Goal: Obtain resource: Download file/media

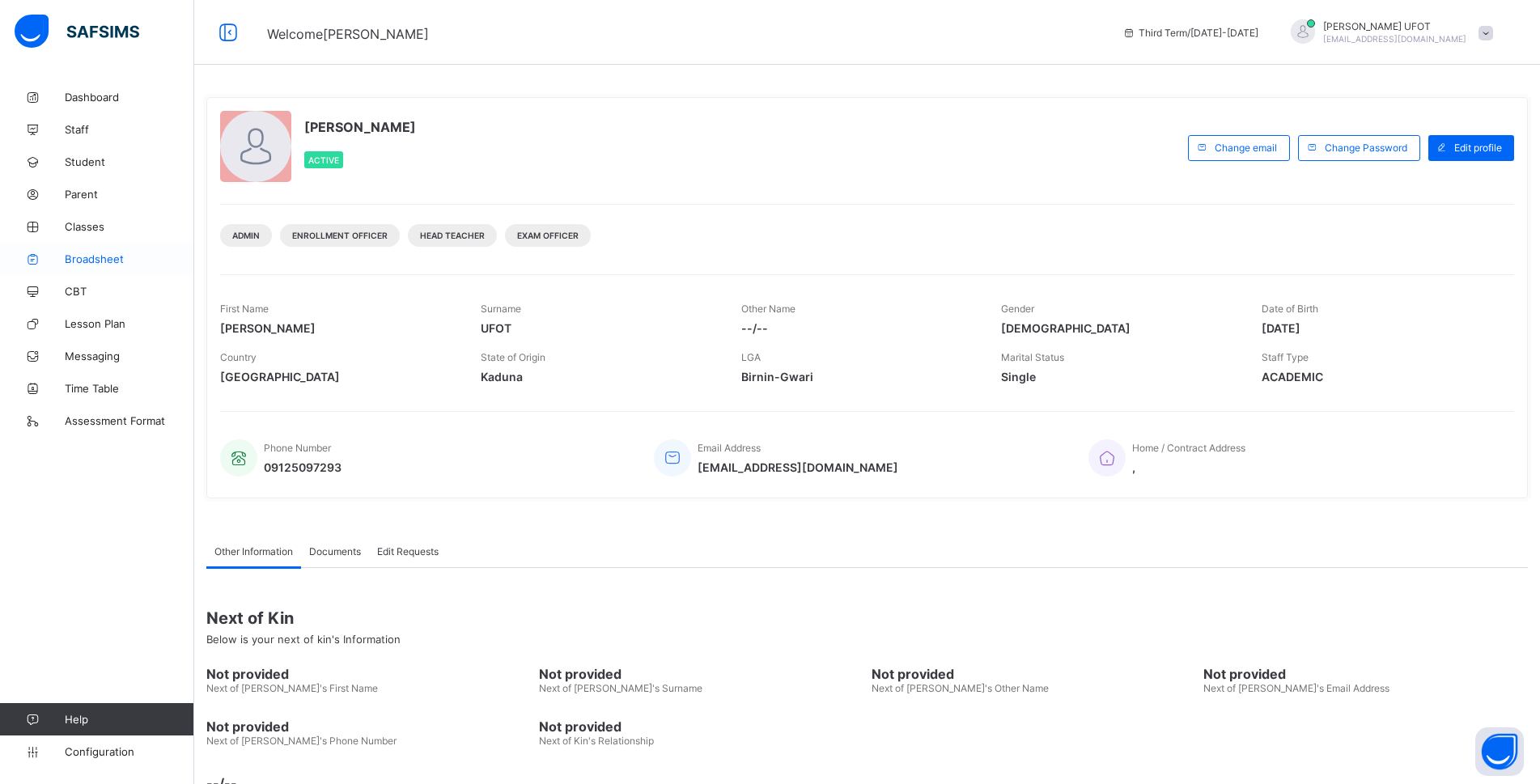
click at [118, 263] on span "Broadsheet" at bounding box center [129, 259] width 129 height 13
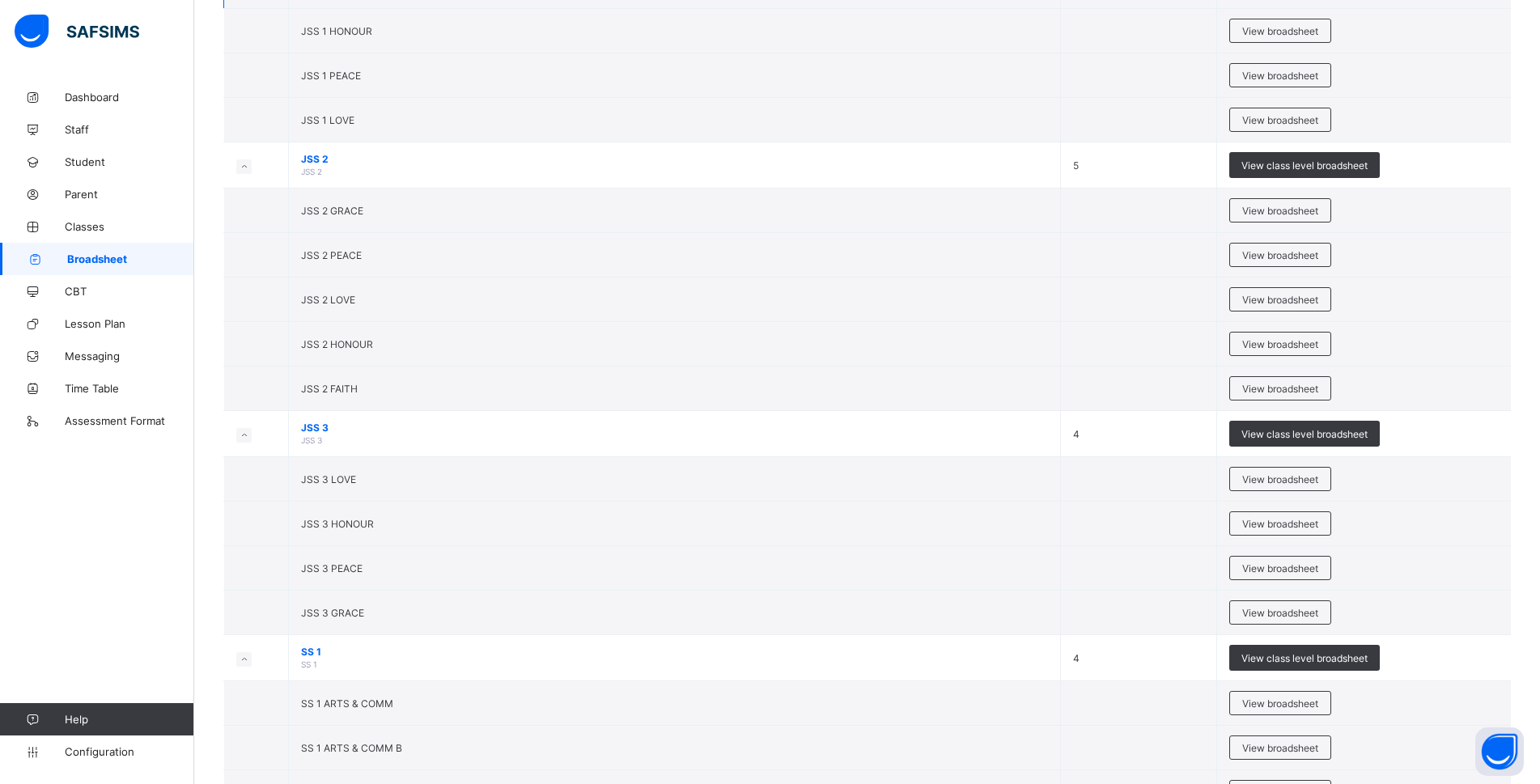
scroll to position [1537, 0]
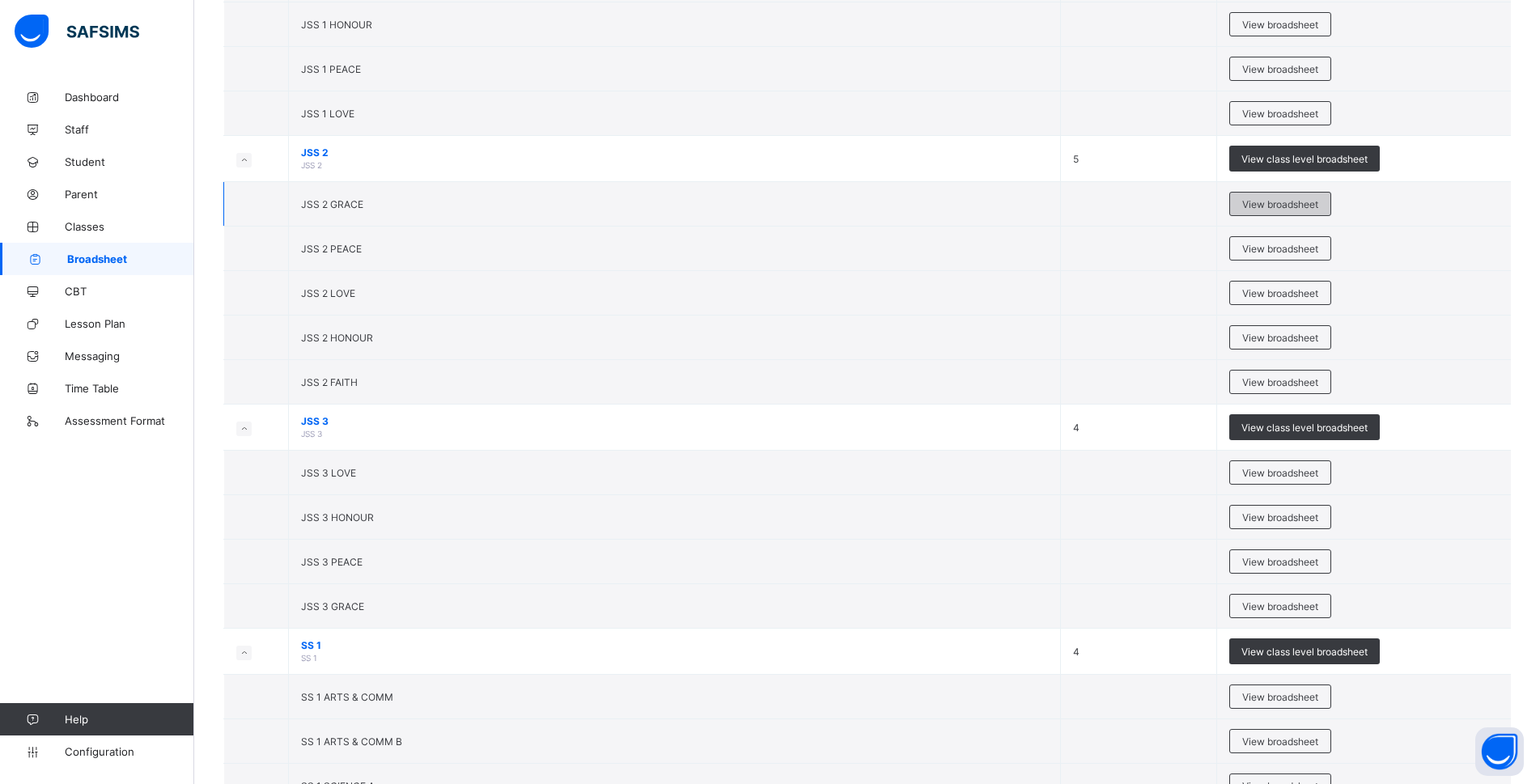
click at [1268, 207] on span "View broadsheet" at bounding box center [1280, 204] width 76 height 12
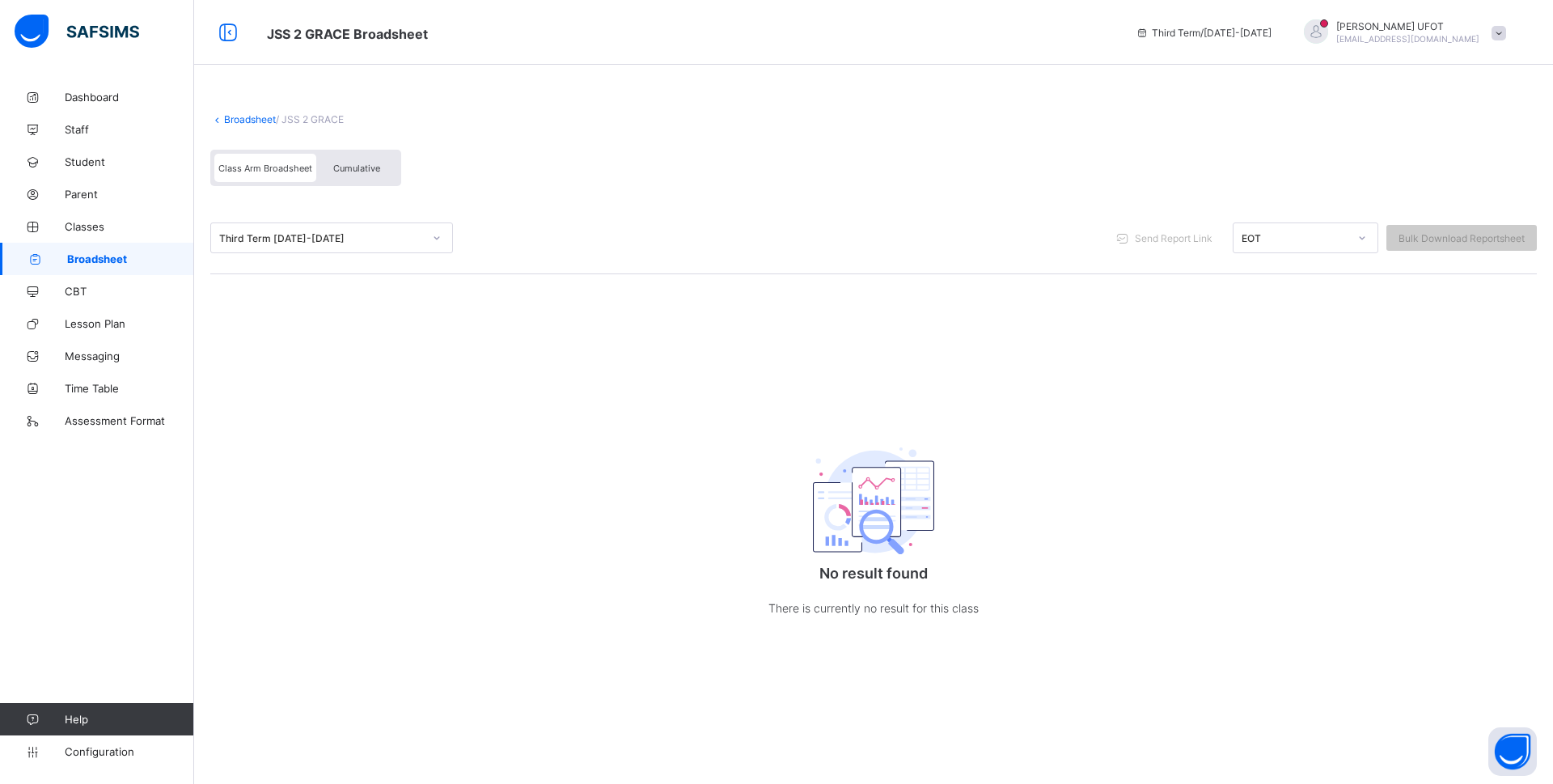
click at [357, 172] on span "Cumulative" at bounding box center [357, 168] width 47 height 12
click at [282, 173] on span "Class Arm Broadsheet" at bounding box center [265, 168] width 94 height 12
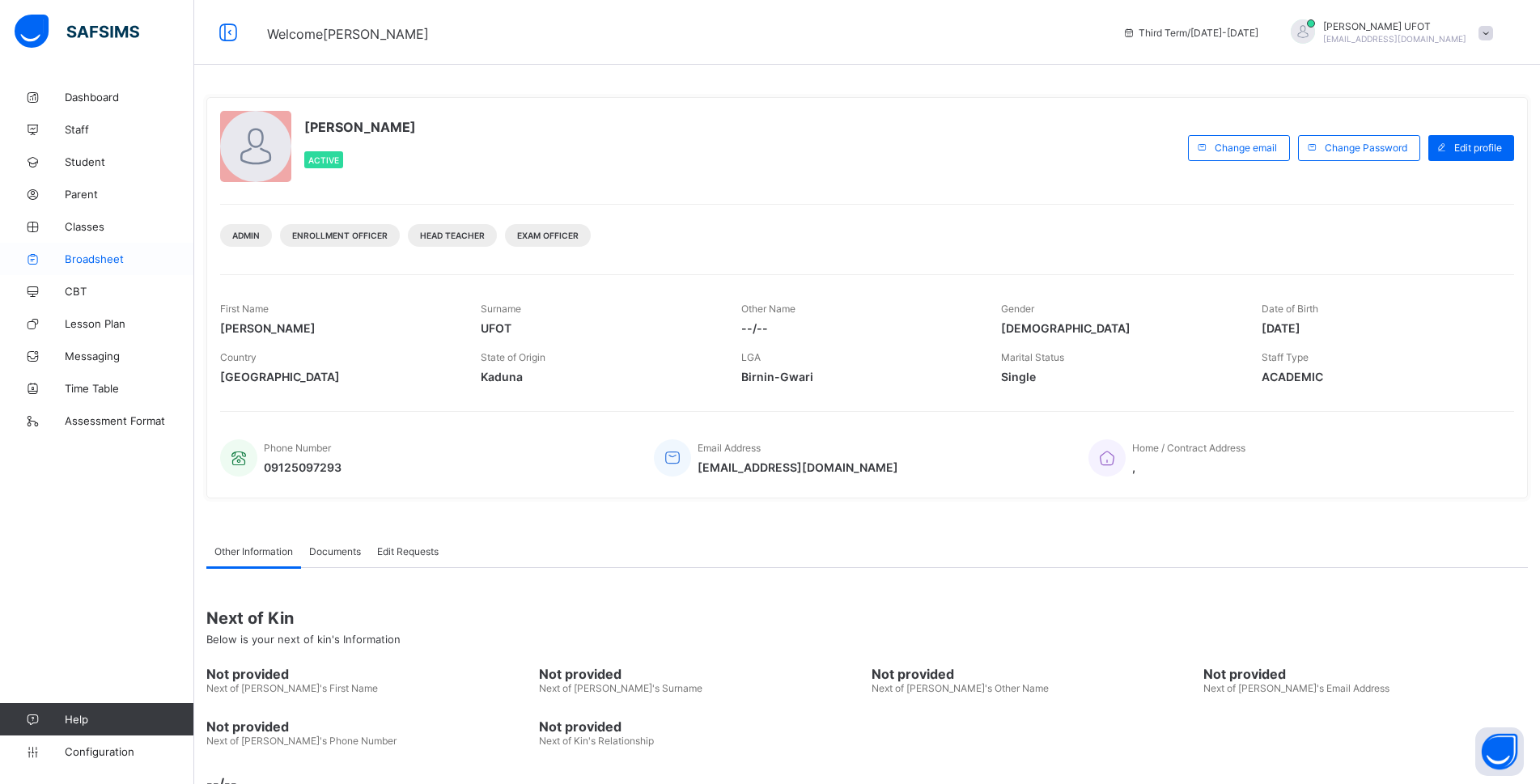
click at [105, 258] on span "Broadsheet" at bounding box center [129, 259] width 129 height 13
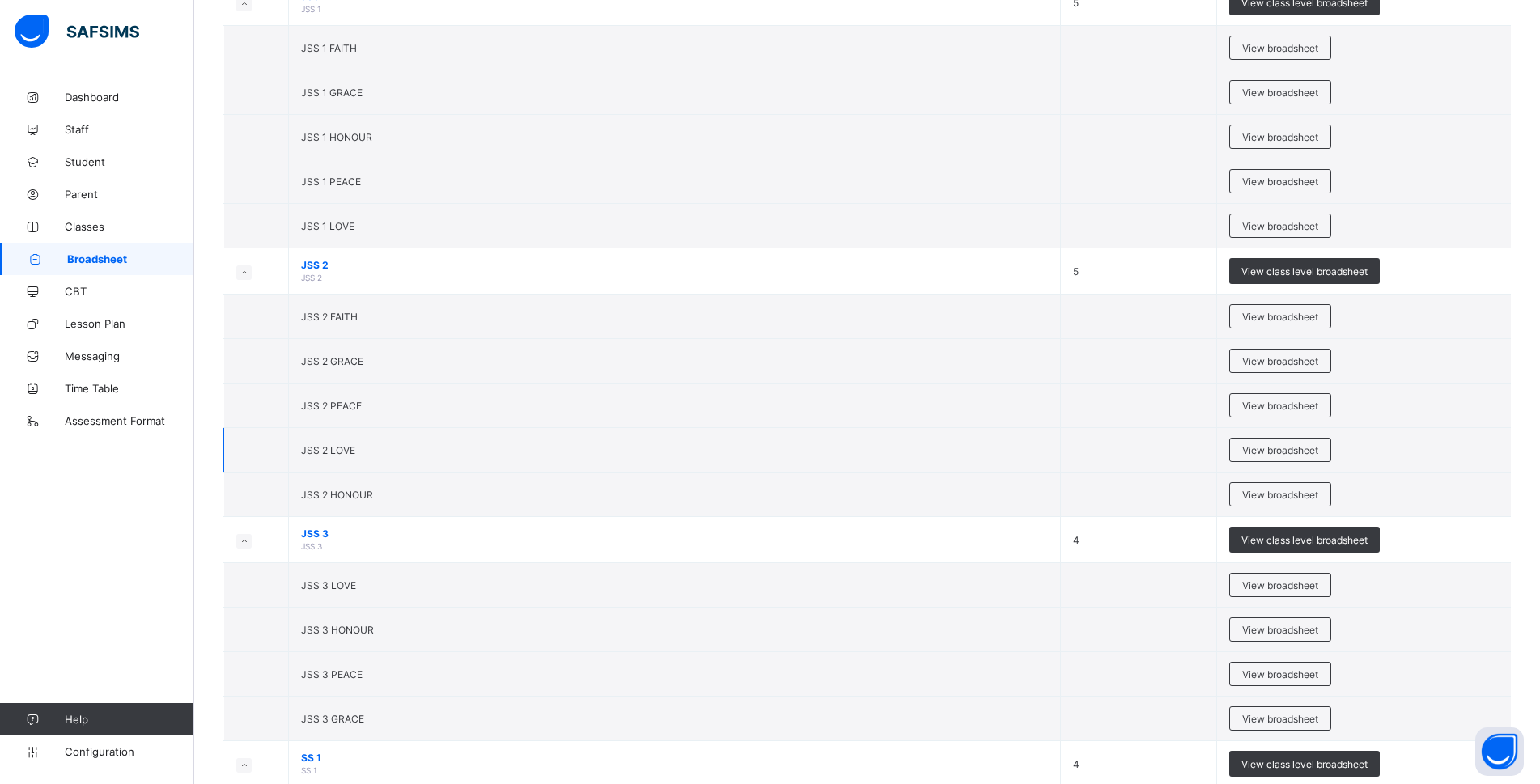
scroll to position [1456, 0]
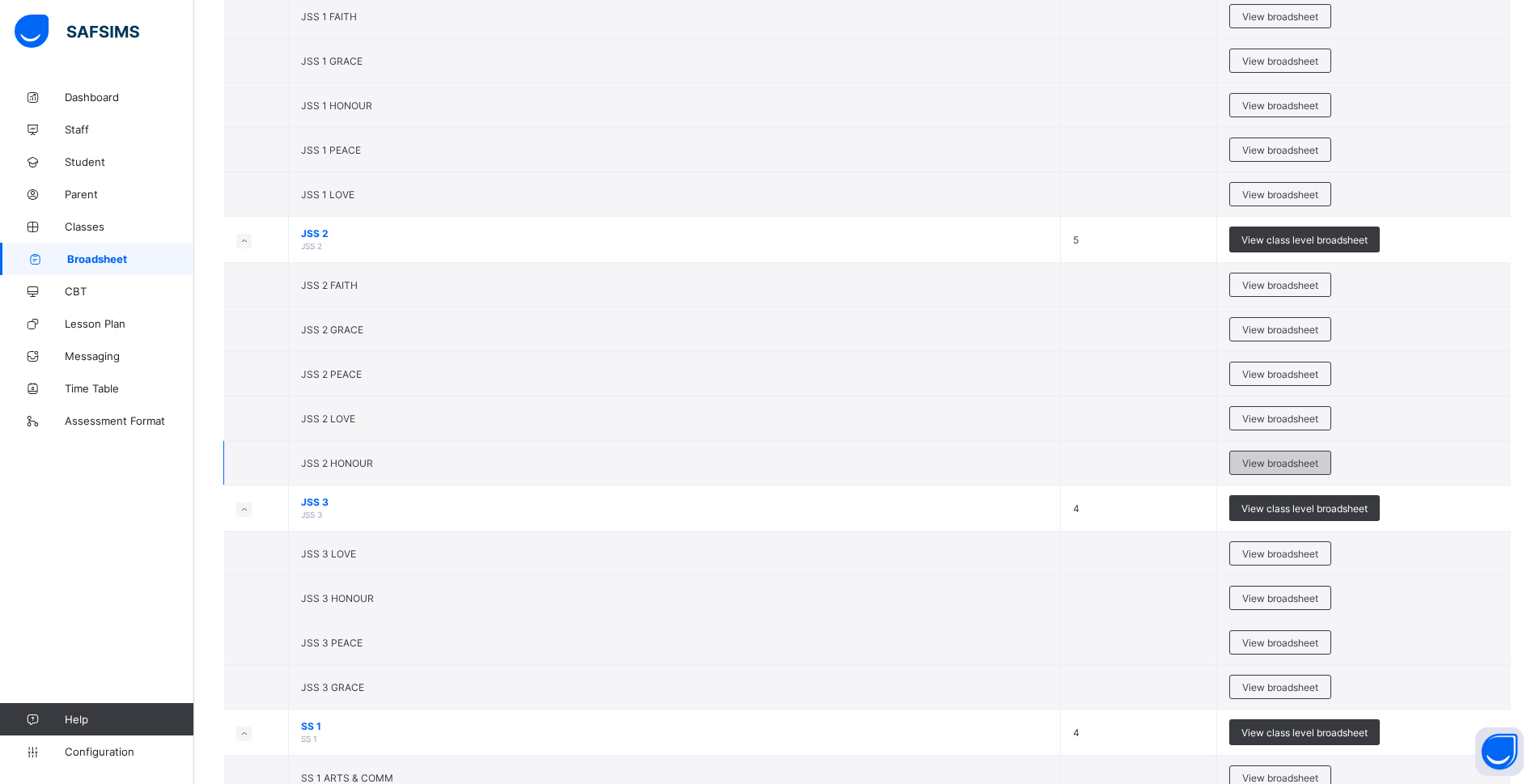
click at [1263, 465] on span "View broadsheet" at bounding box center [1280, 463] width 76 height 12
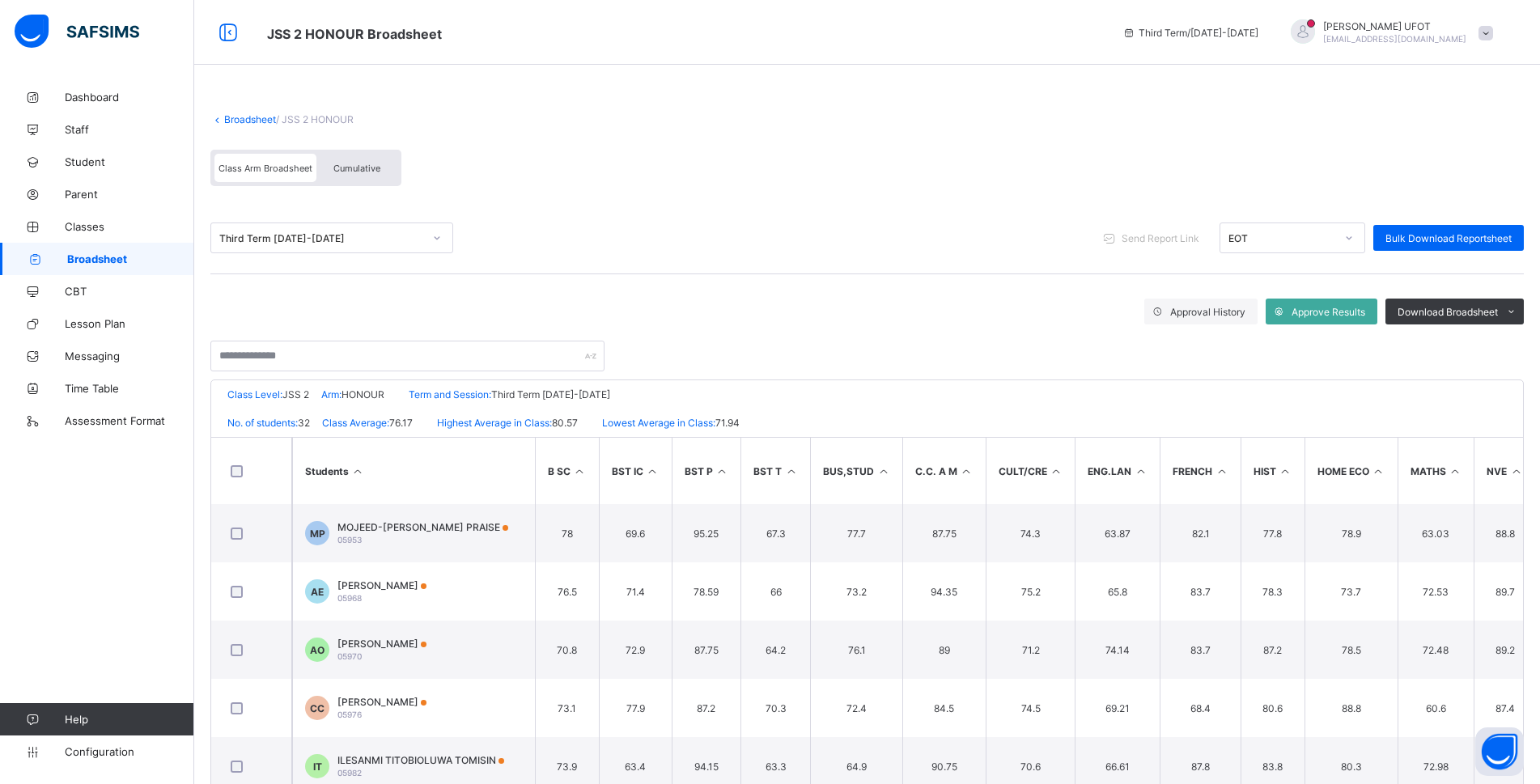
click at [1352, 440] on th "HOME ECO" at bounding box center [1351, 471] width 93 height 67
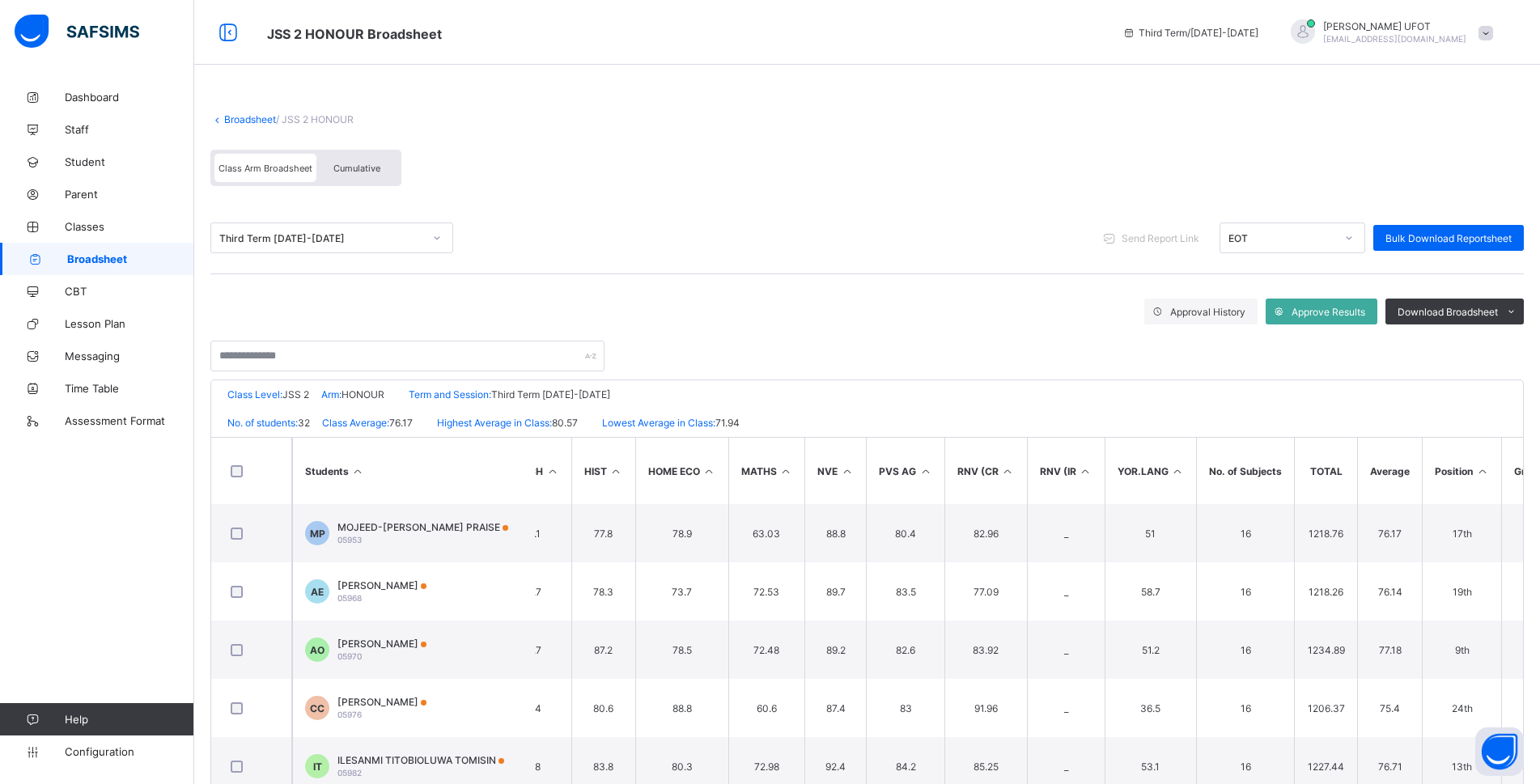
scroll to position [0, 682]
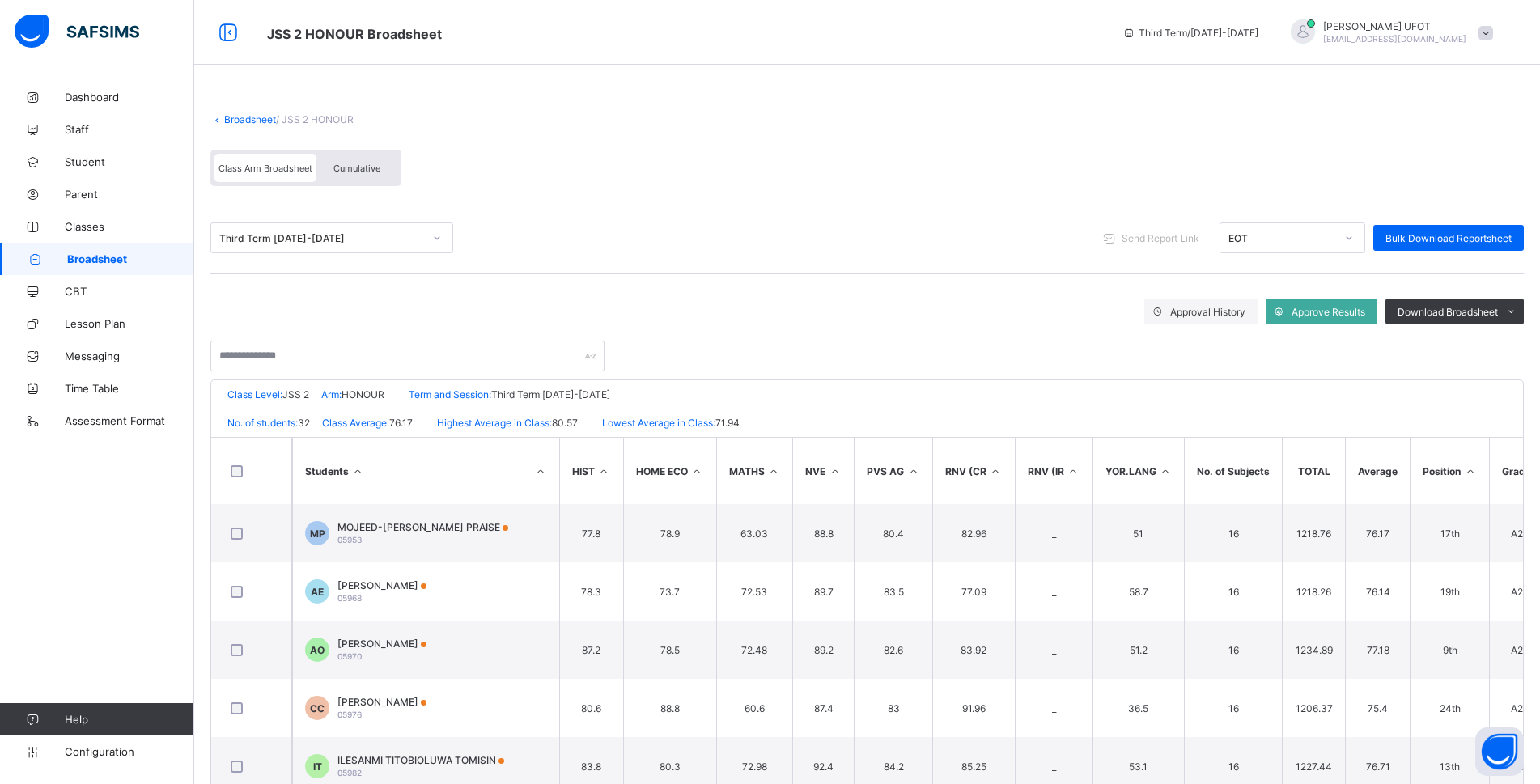
click at [1468, 471] on icon at bounding box center [1470, 471] width 14 height 12
click at [1521, 344] on li "PDF" at bounding box center [1491, 346] width 65 height 25
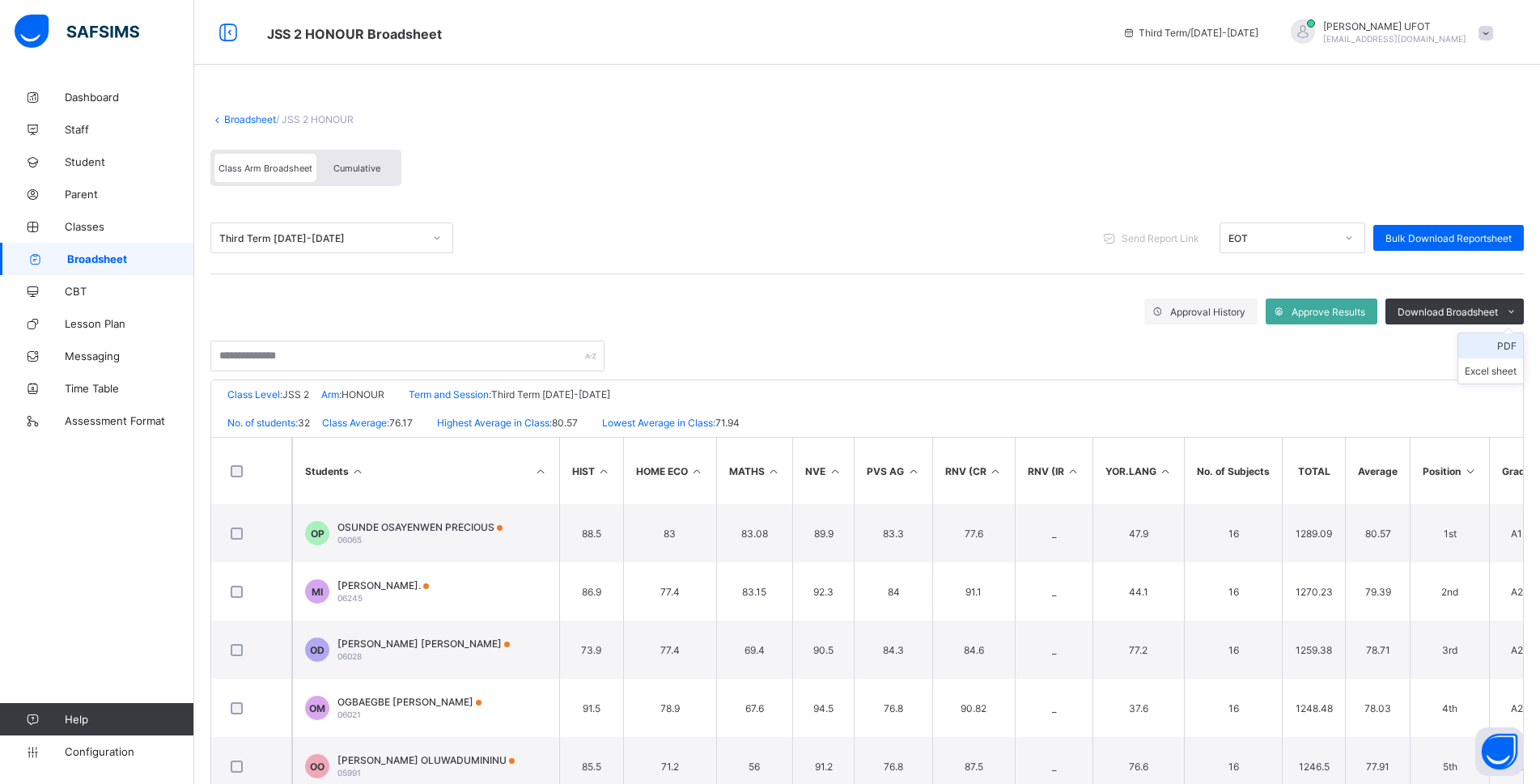
click at [1504, 344] on li "PDF" at bounding box center [1491, 346] width 65 height 25
click at [1523, 346] on li "PDF" at bounding box center [1491, 346] width 65 height 25
click at [1518, 348] on li "PDF" at bounding box center [1491, 346] width 65 height 25
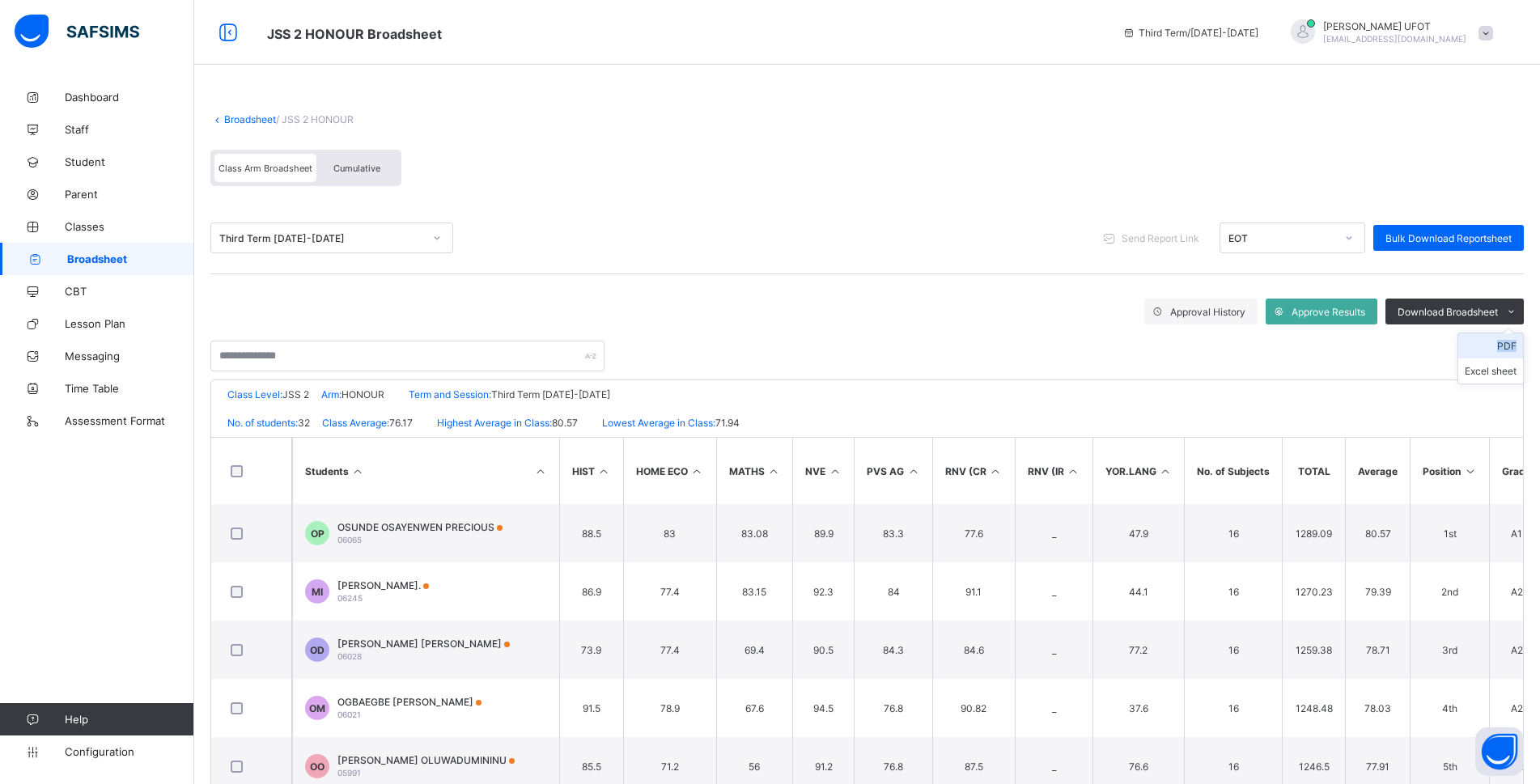
click at [1518, 348] on li "PDF" at bounding box center [1491, 346] width 65 height 25
click at [1512, 348] on li "PDF" at bounding box center [1491, 346] width 65 height 25
click at [1499, 348] on li "PDF" at bounding box center [1491, 346] width 65 height 25
click at [1497, 348] on li "PDF" at bounding box center [1491, 346] width 65 height 25
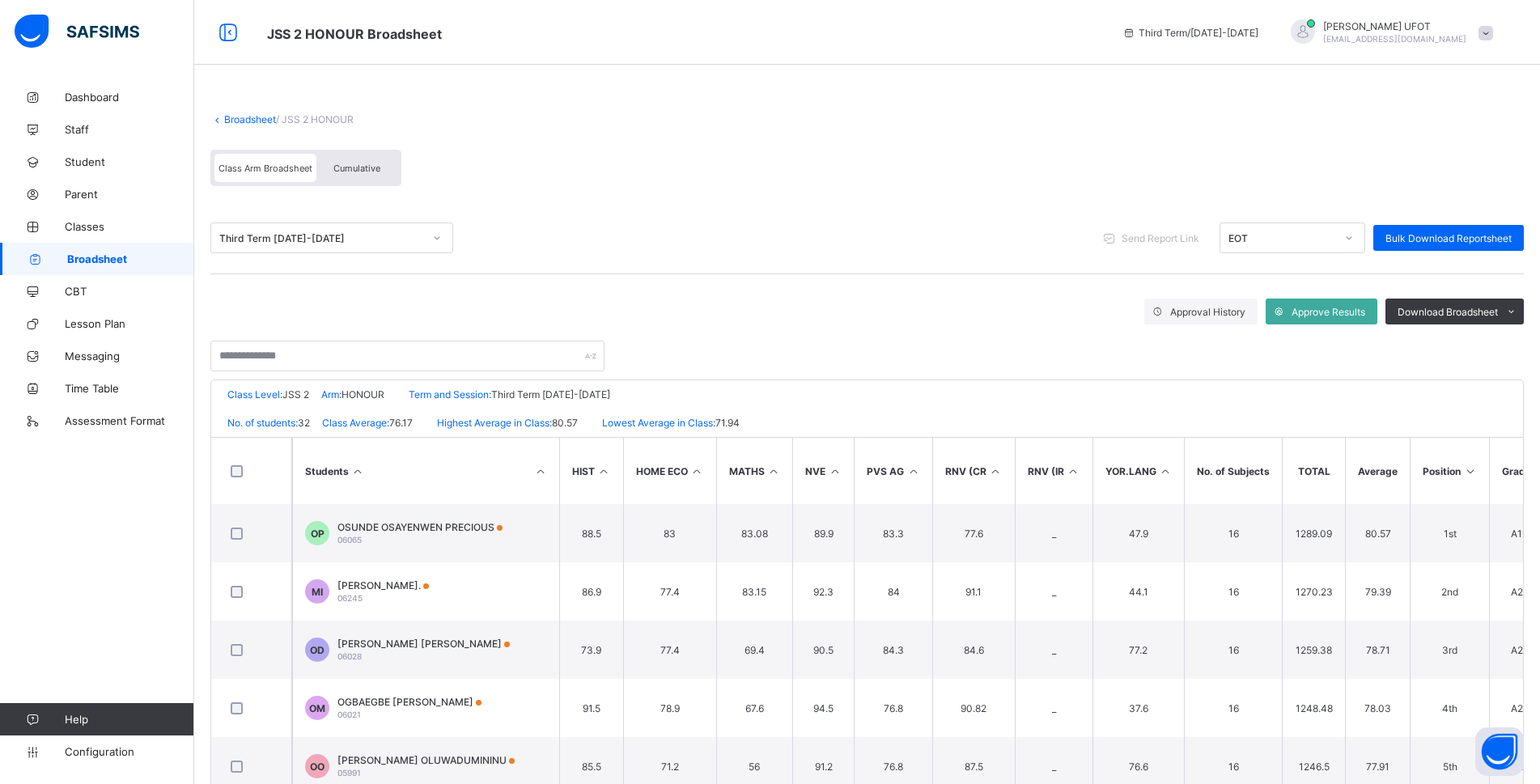
click at [1449, 416] on div "No. of students: 32 Class Average: 76.17 Highest Average in Class: 80.57 Lowest…" at bounding box center [867, 422] width 1312 height 28
click at [1471, 317] on span "Download Broadsheet" at bounding box center [1448, 312] width 100 height 12
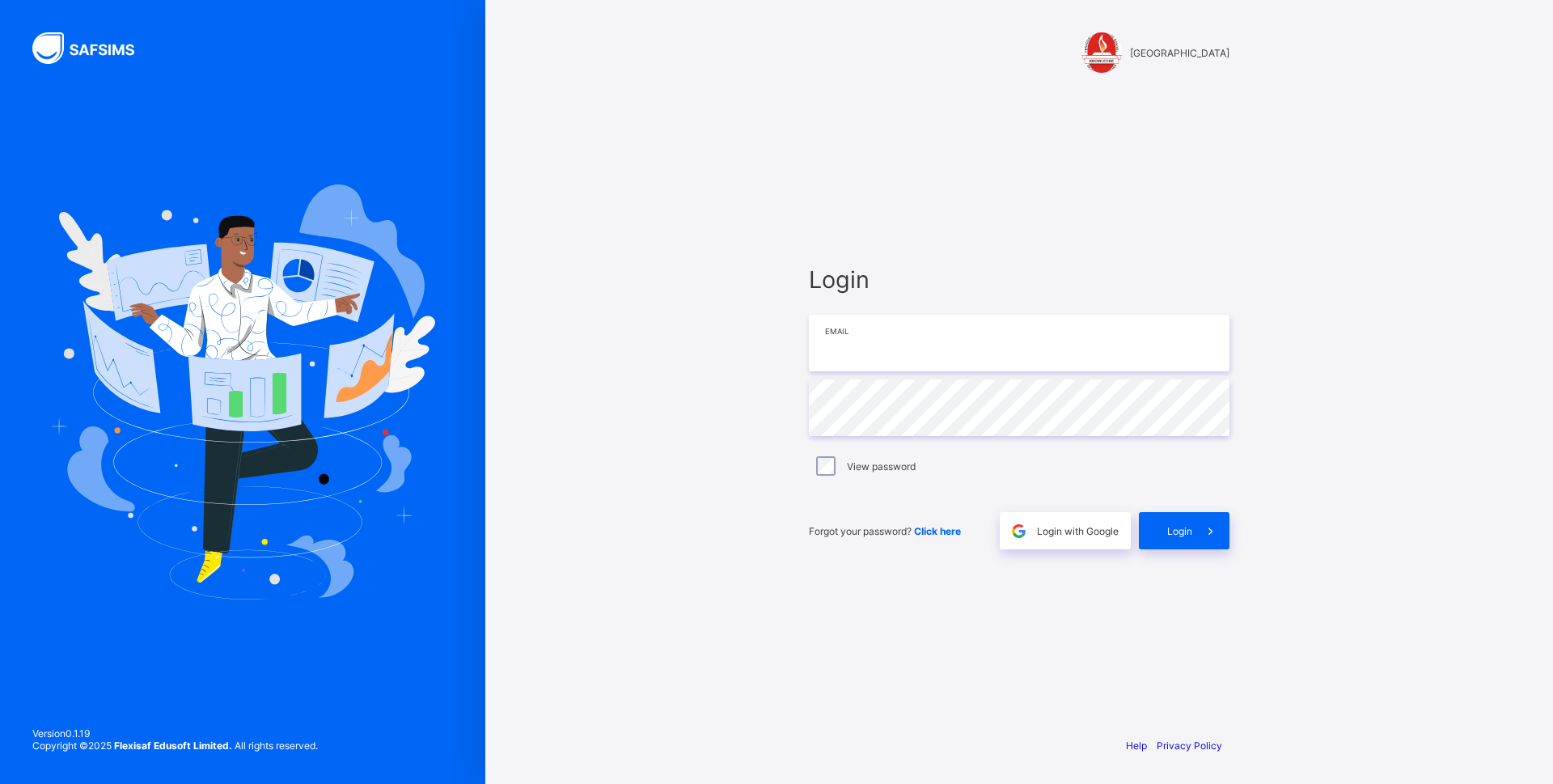
click at [1006, 360] on input "email" at bounding box center [1019, 343] width 421 height 57
type input "**********"
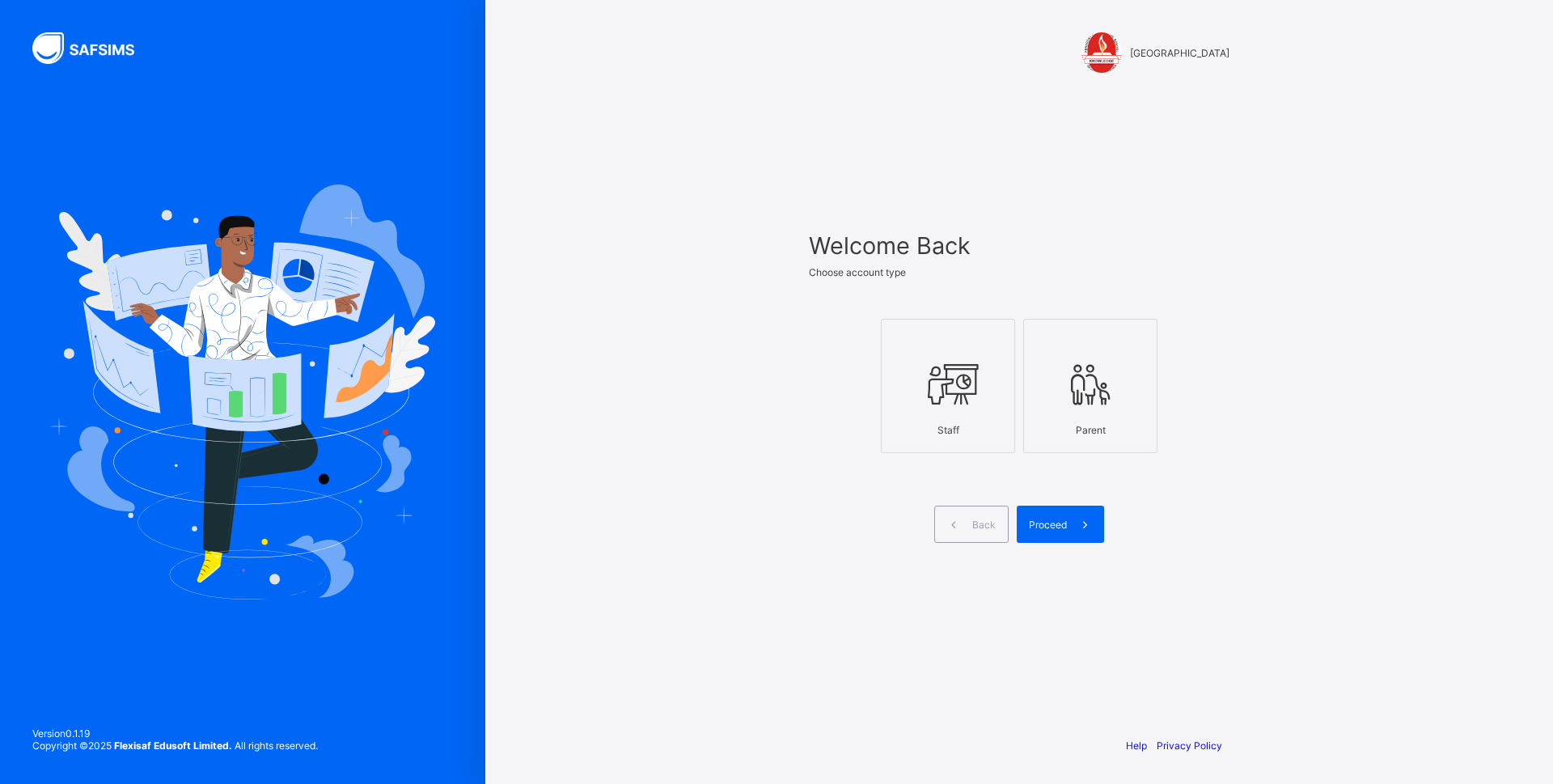
click at [946, 356] on div at bounding box center [948, 383] width 117 height 64
drag, startPoint x: 1053, startPoint y: 524, endPoint x: 1000, endPoint y: 477, distance: 70.8
click at [1051, 518] on span "Proceed" at bounding box center [1048, 524] width 38 height 12
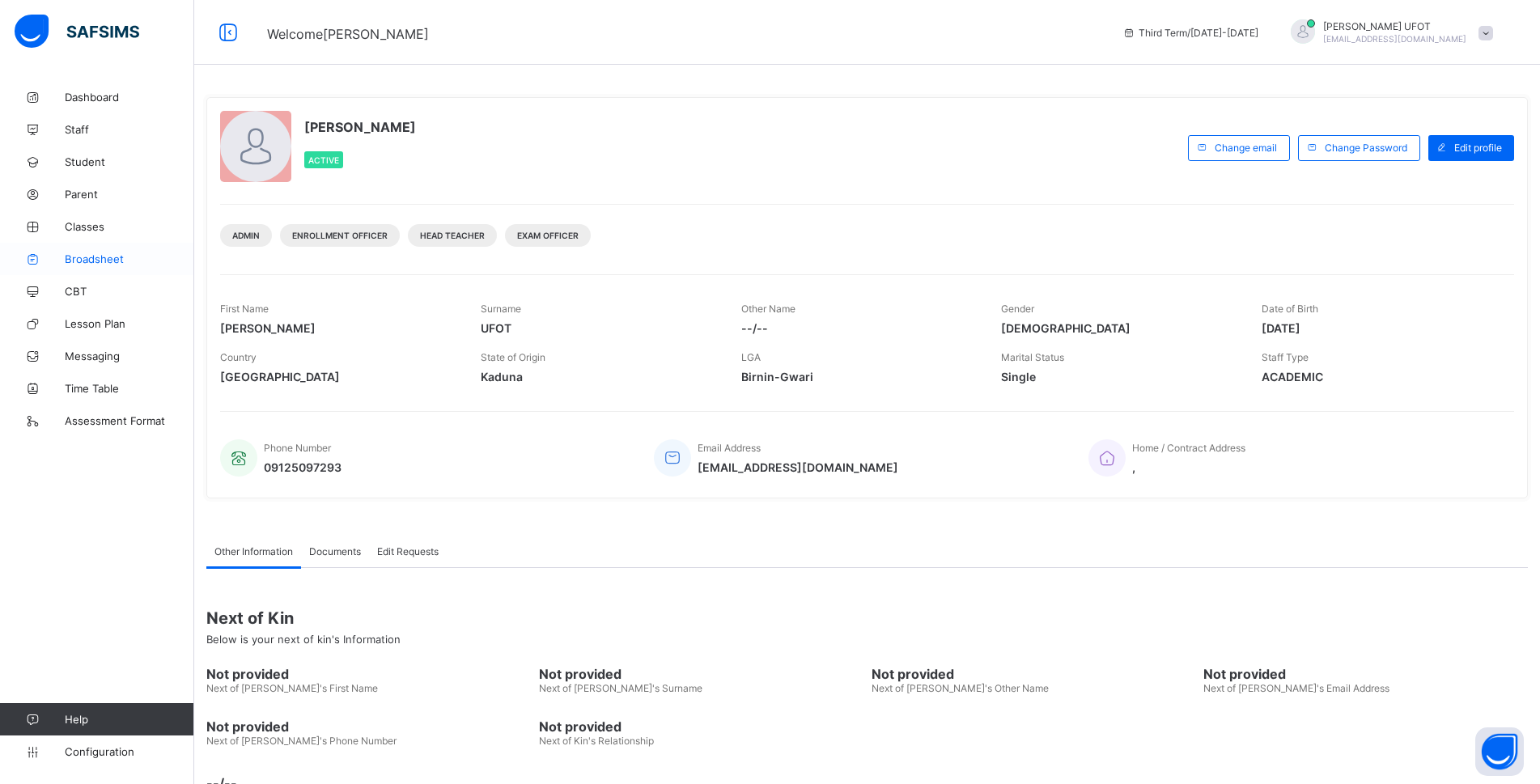
click at [138, 261] on span "Broadsheet" at bounding box center [129, 259] width 129 height 13
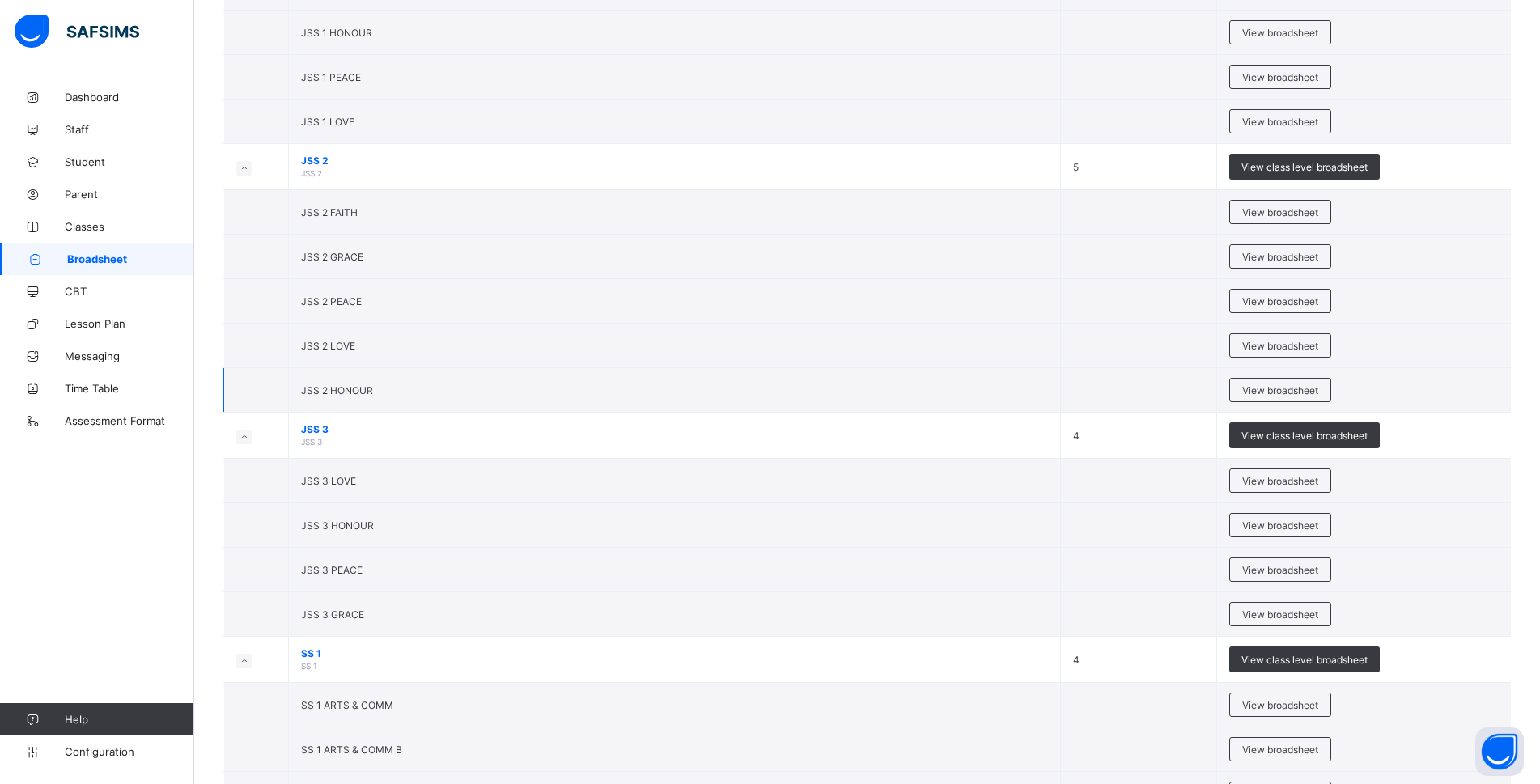
scroll to position [1528, 0]
click at [1308, 209] on span "View broadsheet" at bounding box center [1280, 213] width 76 height 12
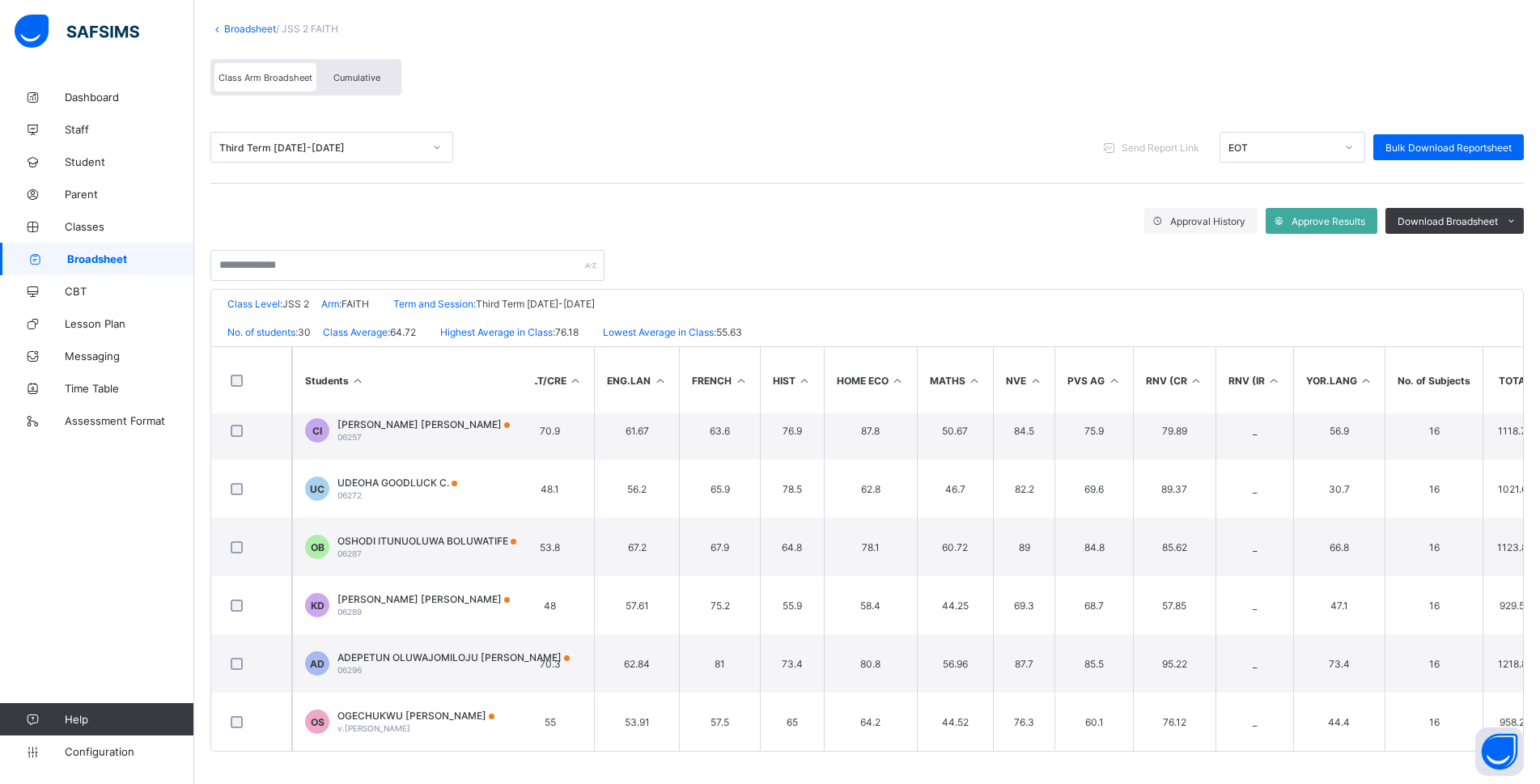
scroll to position [1416, 694]
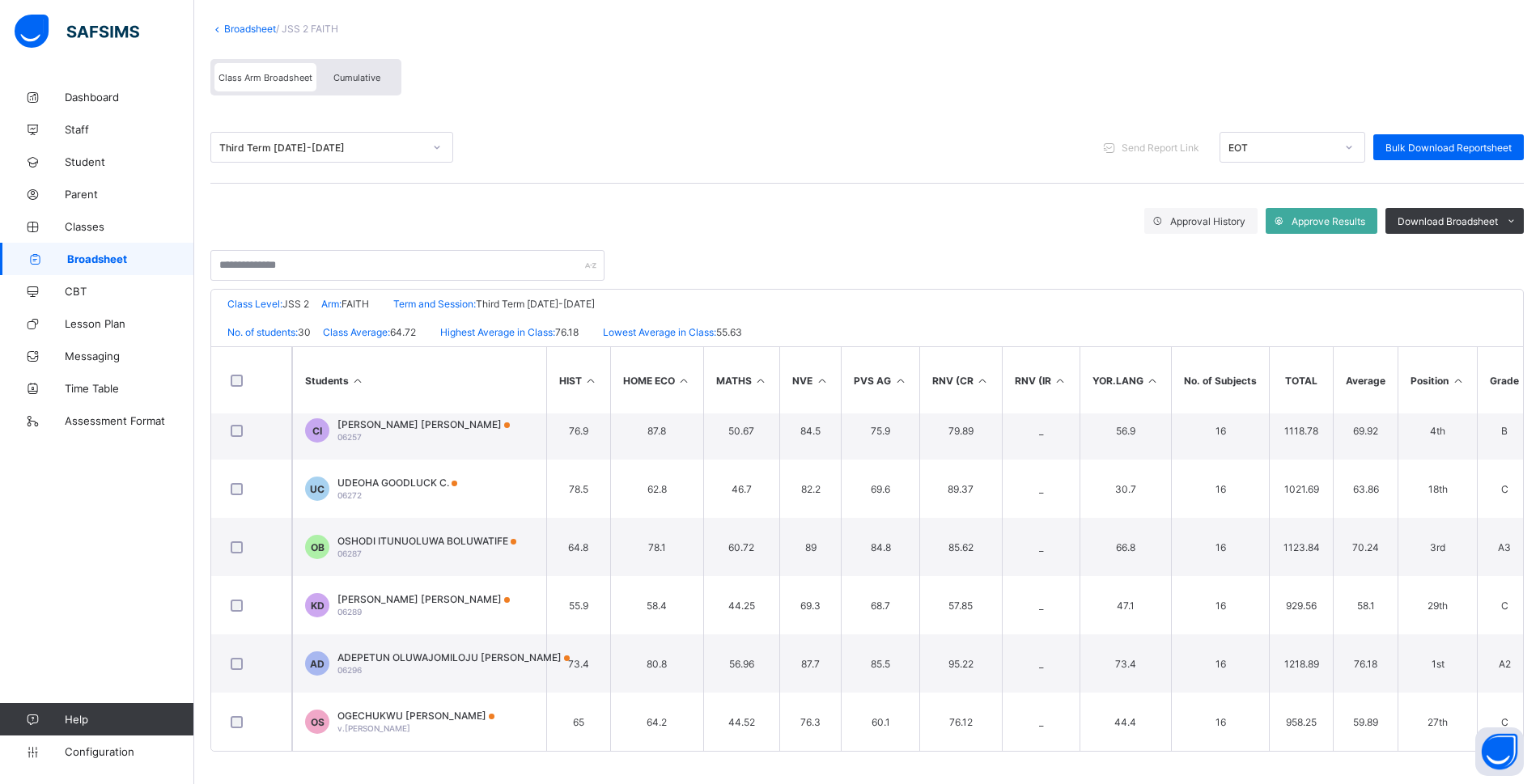
click at [1452, 380] on icon at bounding box center [1458, 381] width 14 height 12
click at [1458, 382] on icon at bounding box center [1458, 381] width 14 height 12
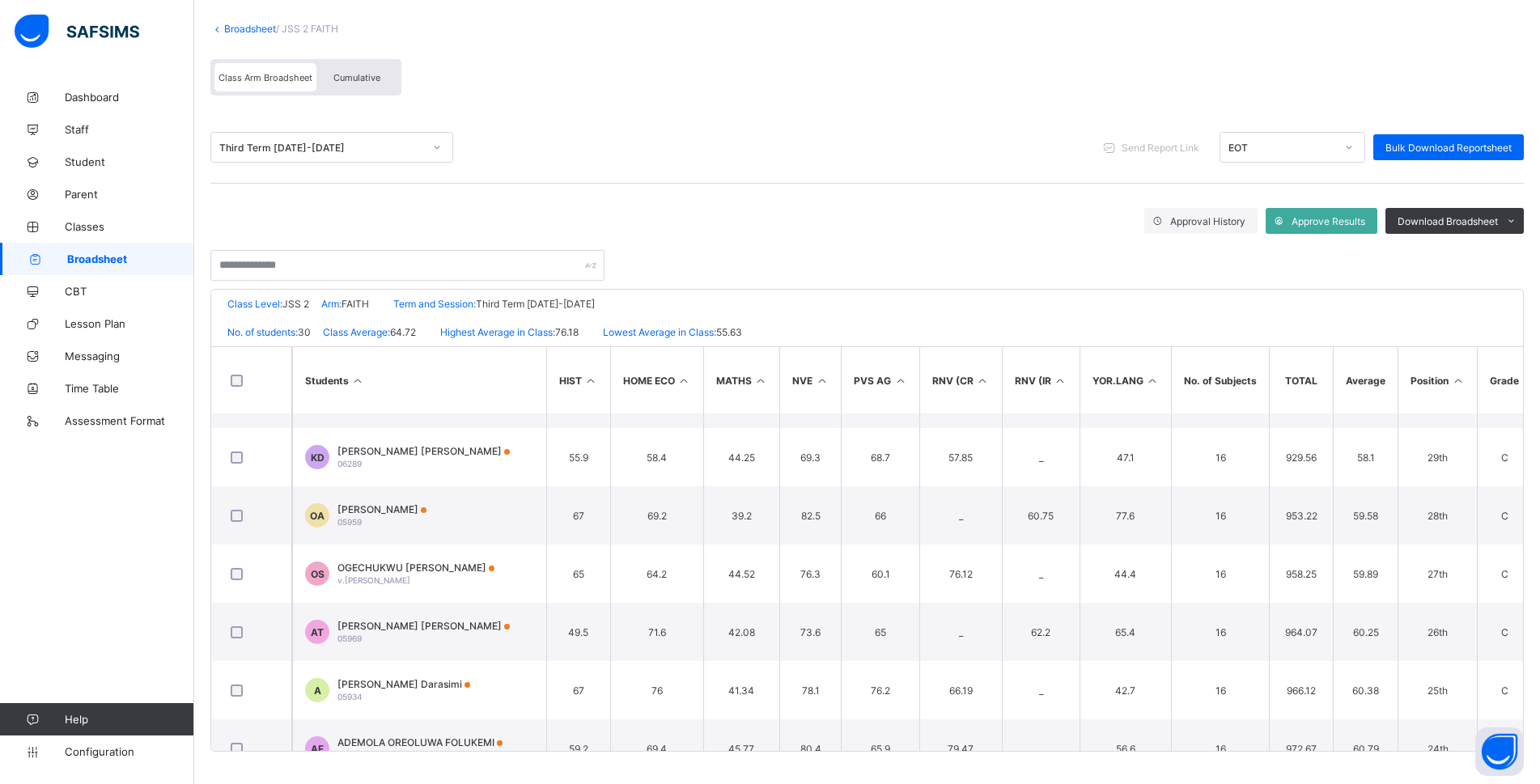
scroll to position [0, 694]
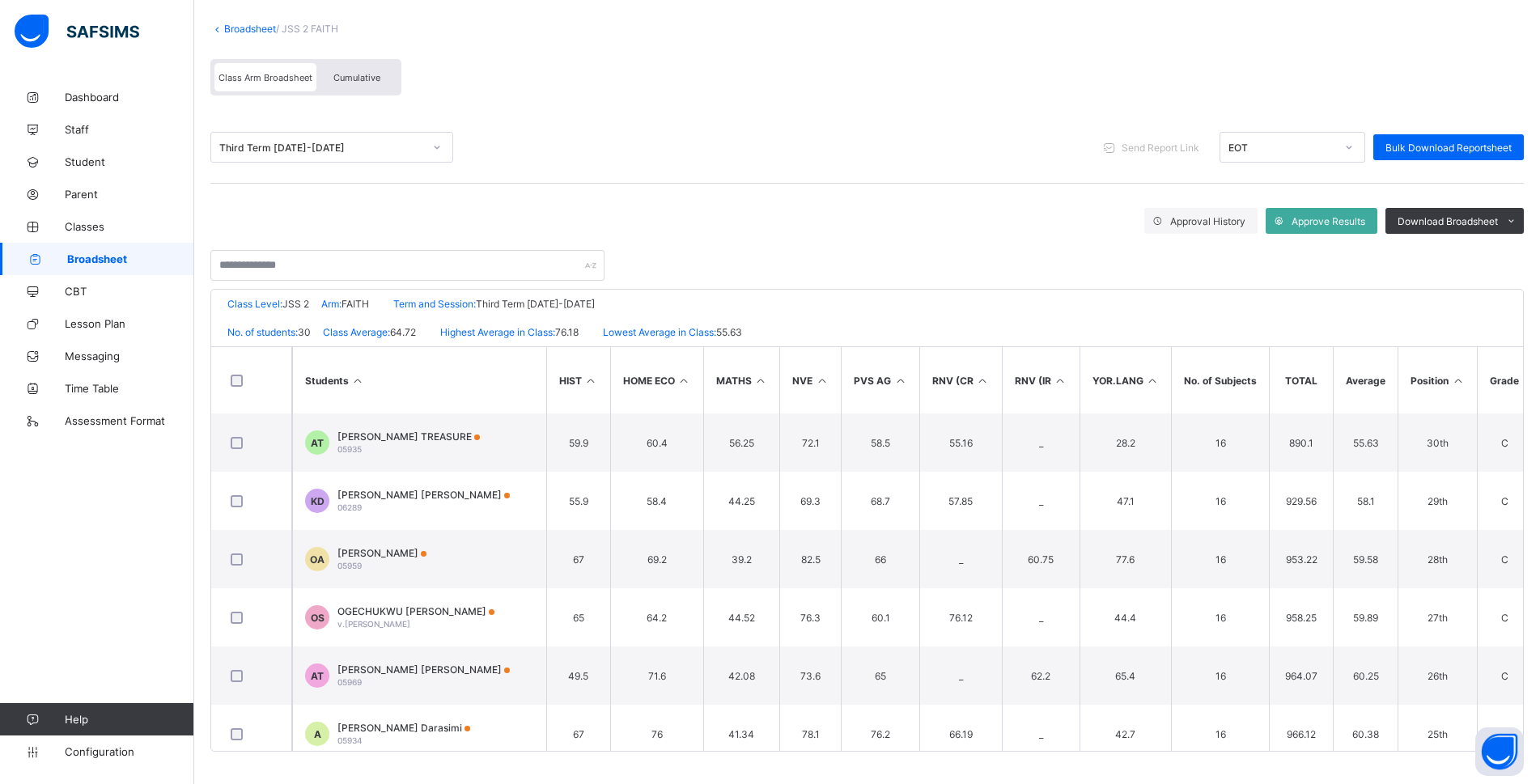
click at [1459, 382] on icon at bounding box center [1458, 381] width 14 height 12
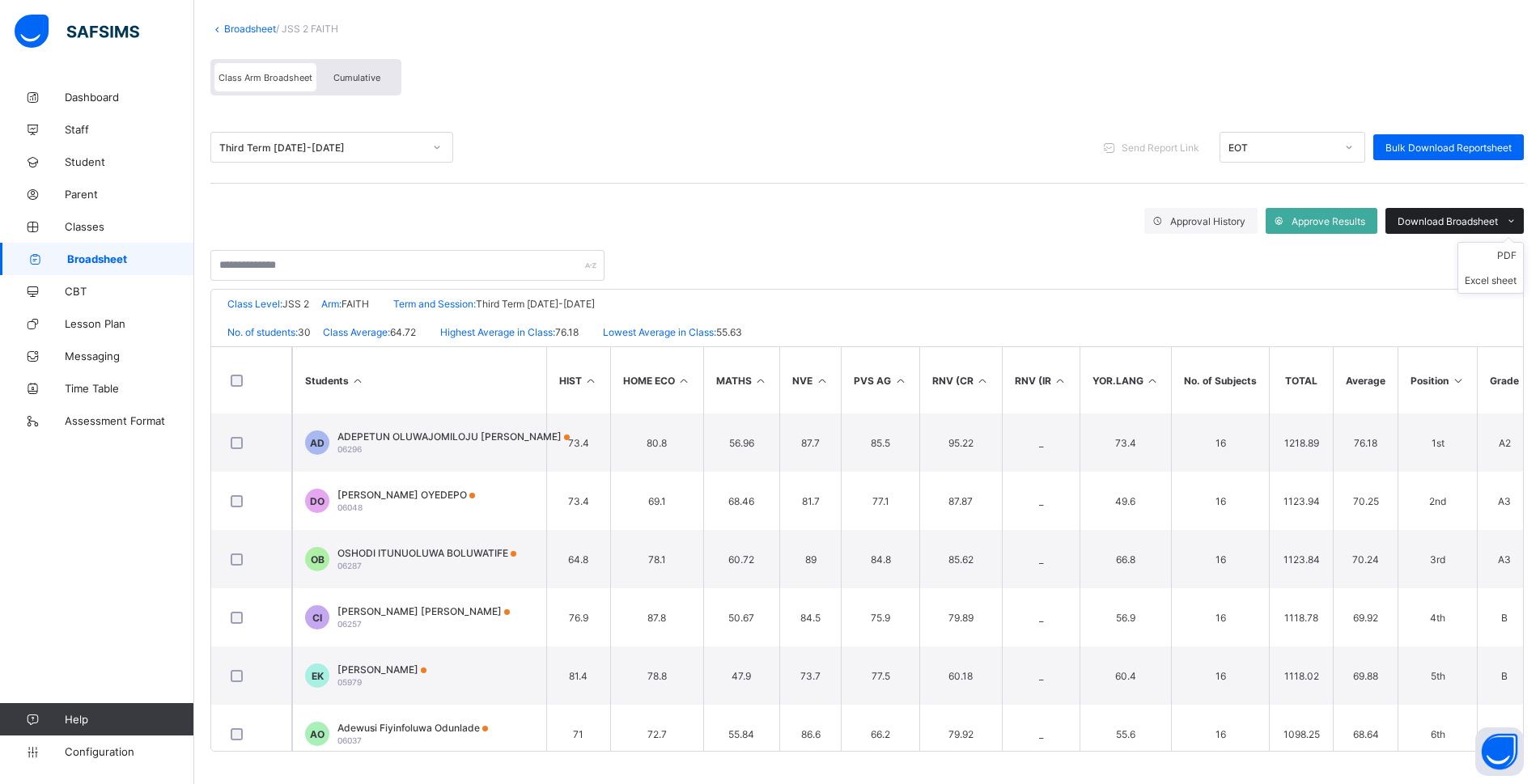
click at [1448, 213] on div "Download Broadsheet" at bounding box center [1454, 221] width 138 height 26
click at [1491, 265] on li "PDF" at bounding box center [1491, 255] width 65 height 25
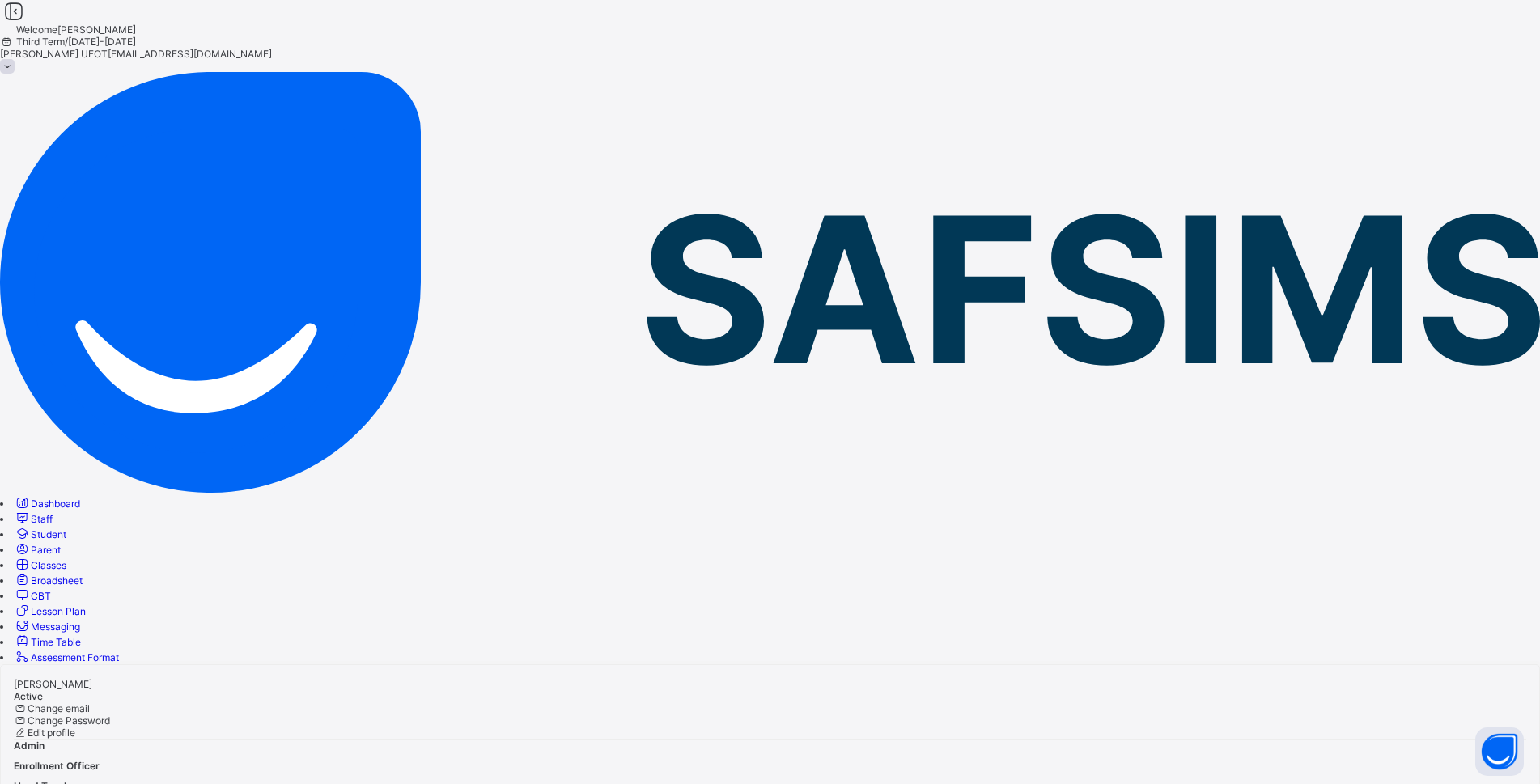
click at [82, 574] on span "Broadsheet" at bounding box center [57, 580] width 52 height 12
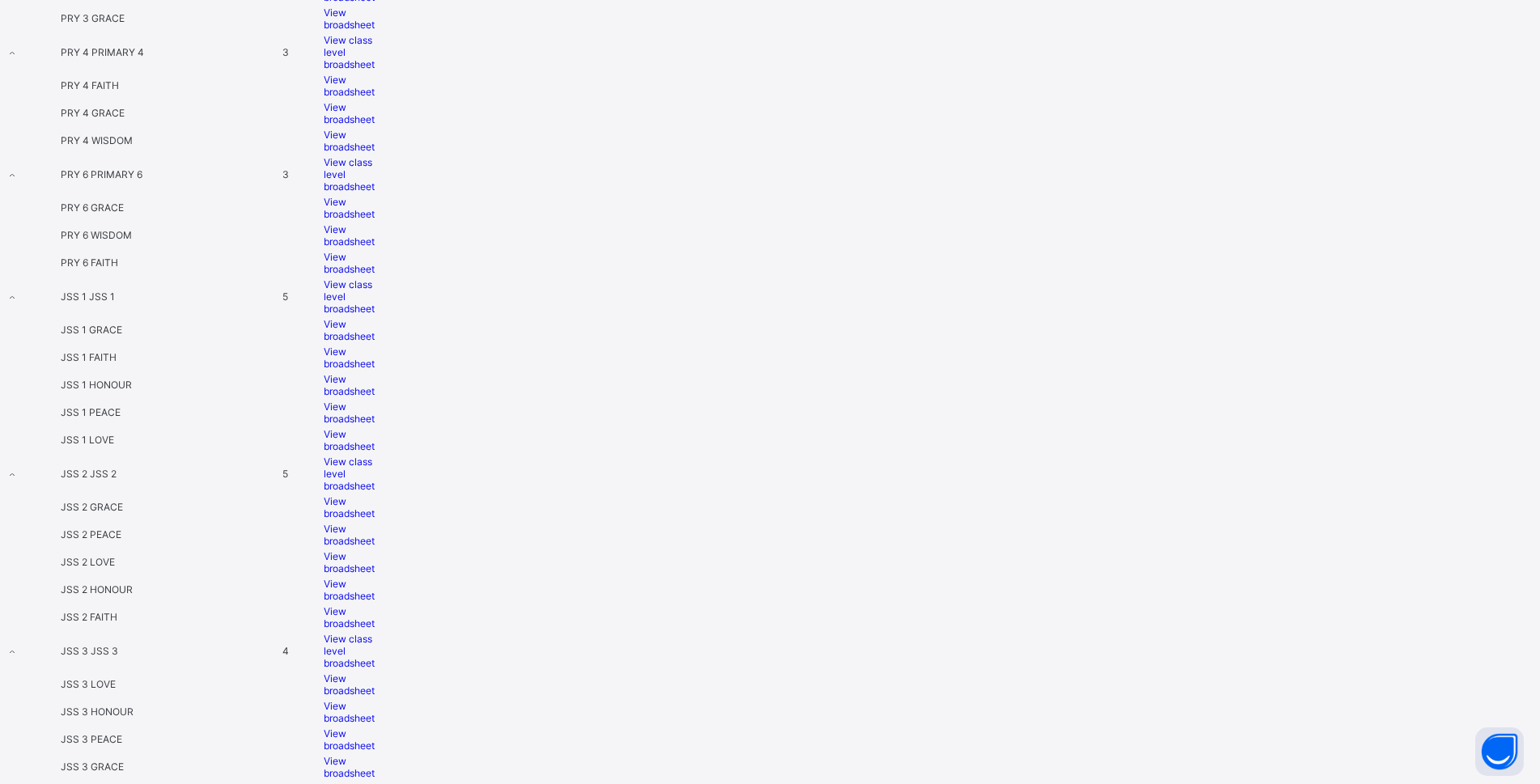
scroll to position [1376, 0]
click at [375, 462] on span "View broadsheet" at bounding box center [348, 474] width 51 height 24
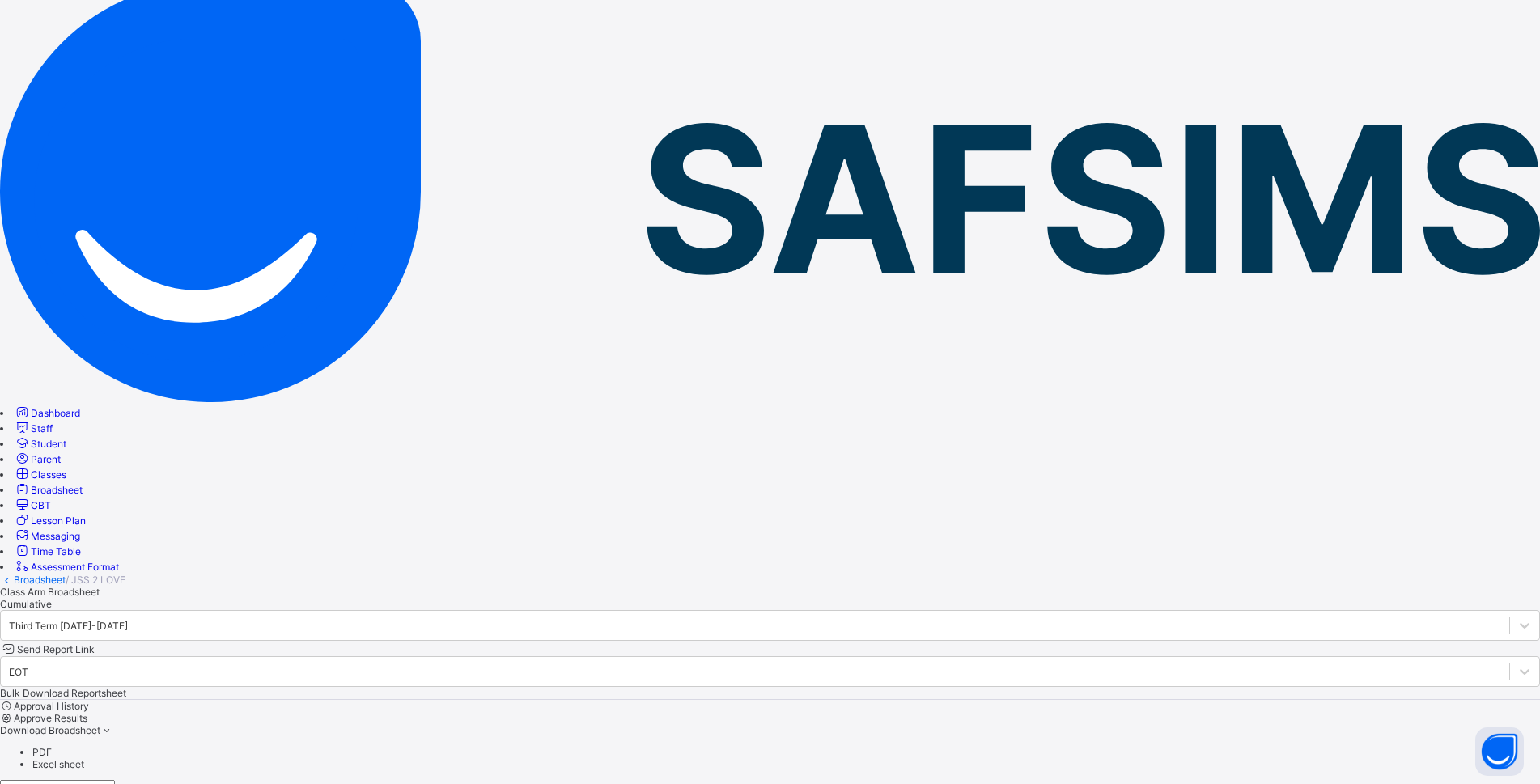
scroll to position [1300, 692]
click at [1509, 746] on li "PDF" at bounding box center [786, 752] width 1508 height 12
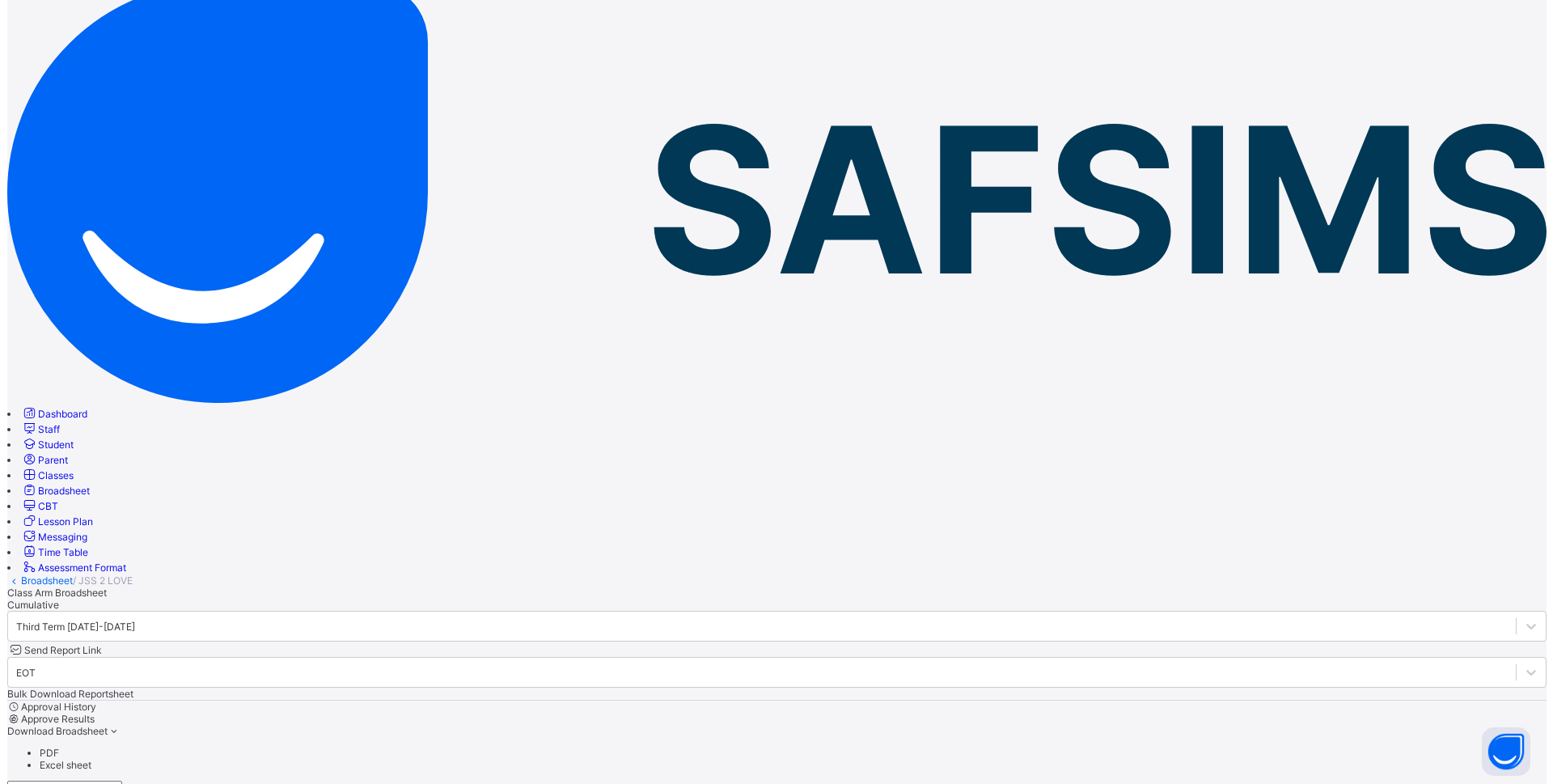
scroll to position [0, 0]
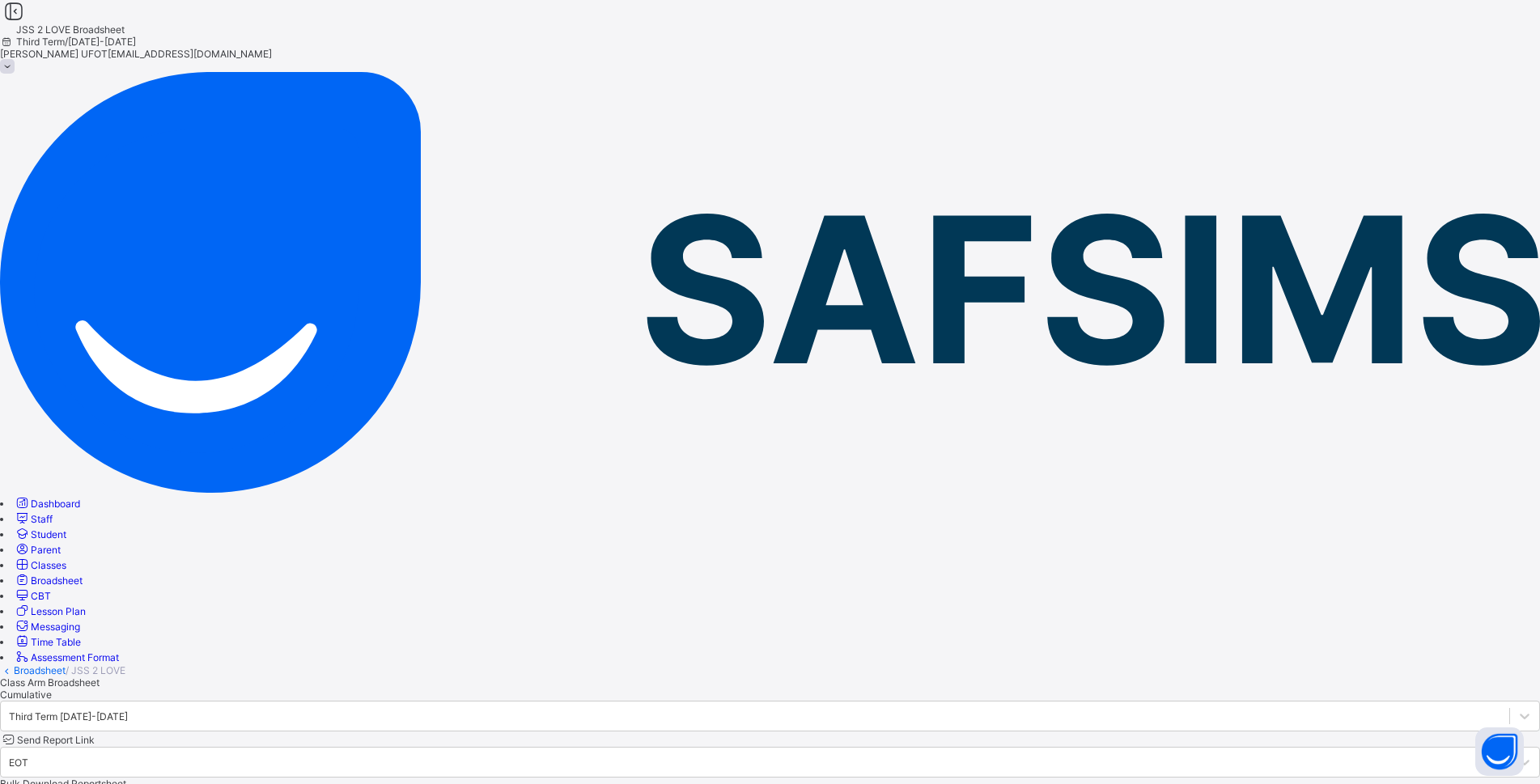
click at [1491, 47] on div "GABRIEL UFOT gabrielvictorufot26@gmail.com" at bounding box center [770, 59] width 1540 height 24
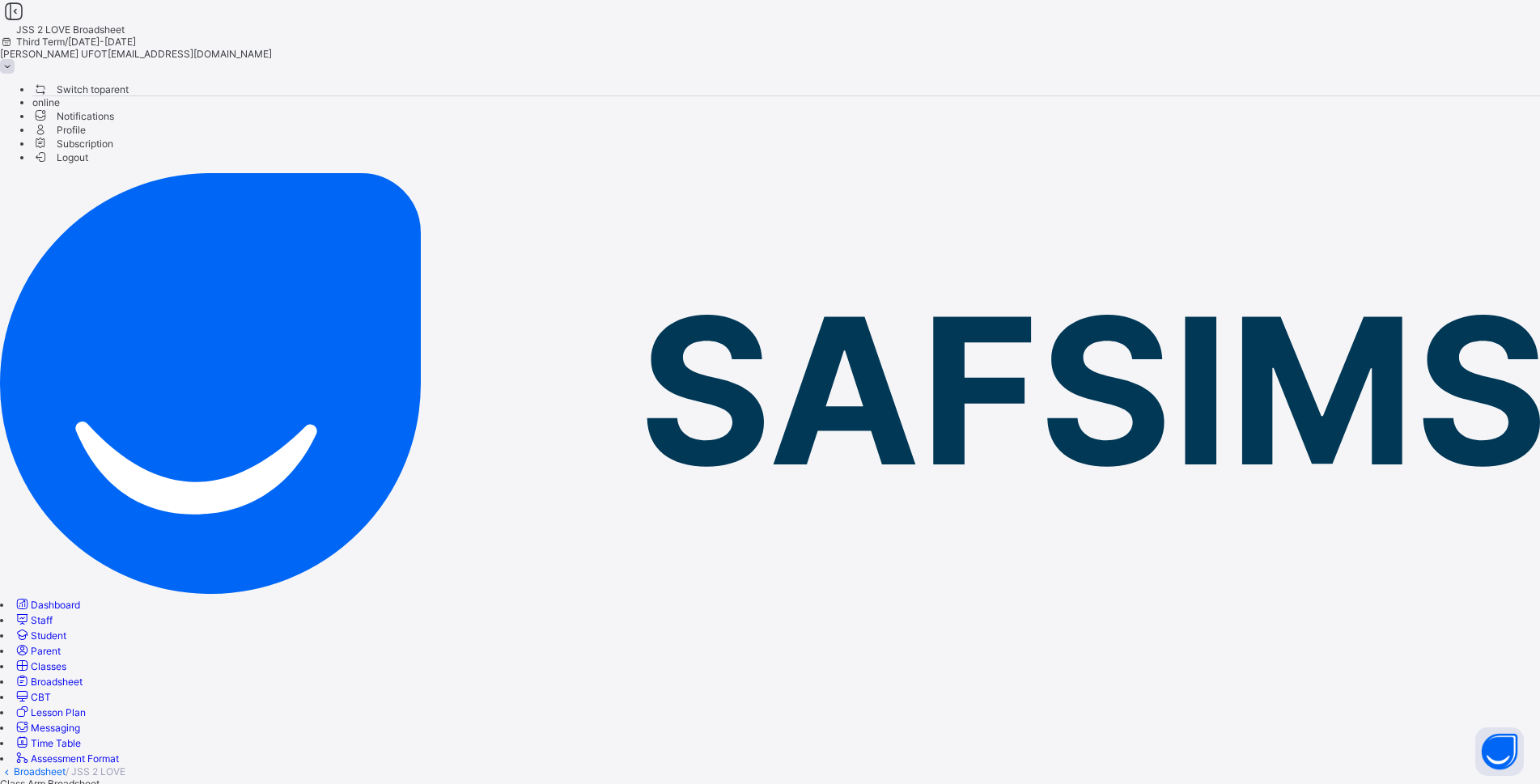
click at [88, 166] on span "Logout" at bounding box center [60, 157] width 56 height 17
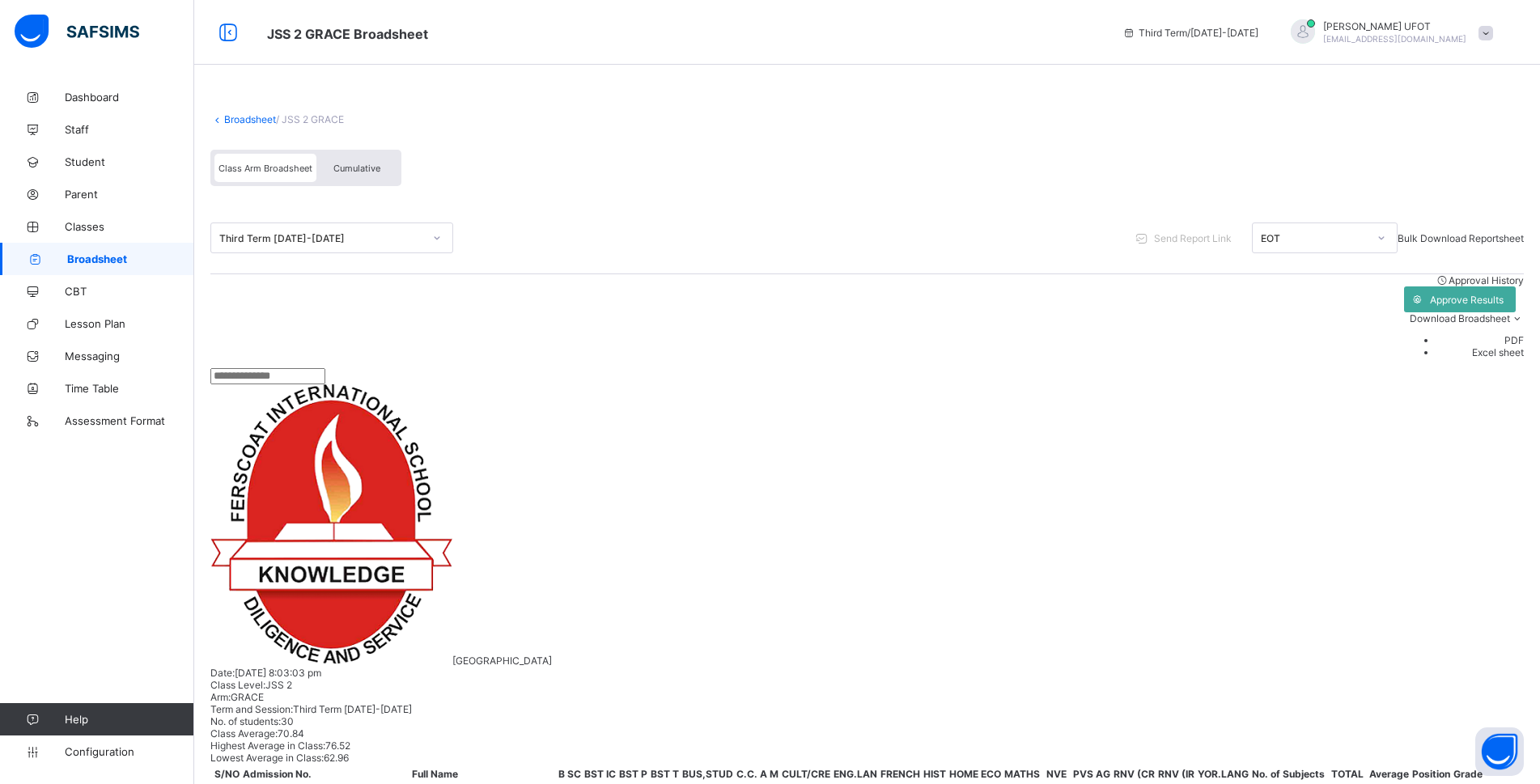
click at [1456, 315] on span "Download Broadsheet" at bounding box center [1460, 318] width 100 height 12
click at [1497, 347] on li "PDF" at bounding box center [1480, 340] width 88 height 12
